Goal: Navigation & Orientation: Find specific page/section

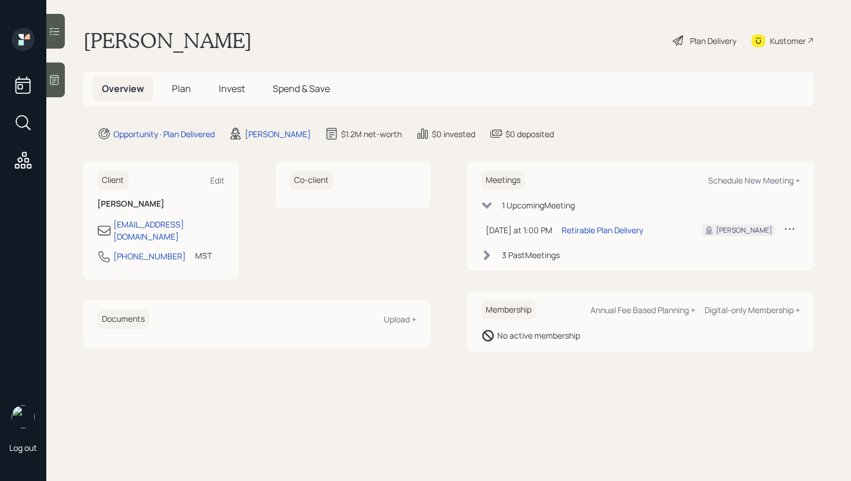
click at [62, 83] on div at bounding box center [55, 79] width 19 height 35
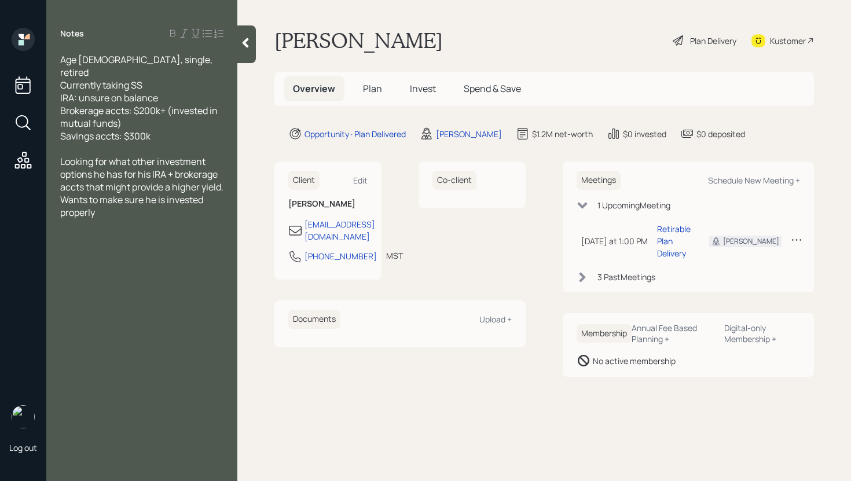
click at [251, 54] on div at bounding box center [246, 44] width 19 height 38
